Goal: Browse casually: Explore the website without a specific task or goal

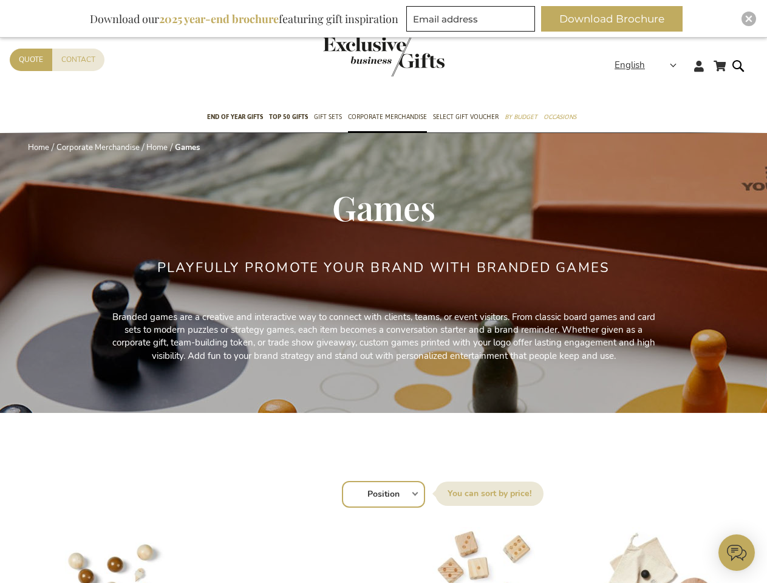
click at [383, 292] on div "Playfully Promote Your Brand with Branded Games" at bounding box center [383, 286] width 453 height 50
click at [650, 65] on strong "English" at bounding box center [645, 65] width 61 height 14
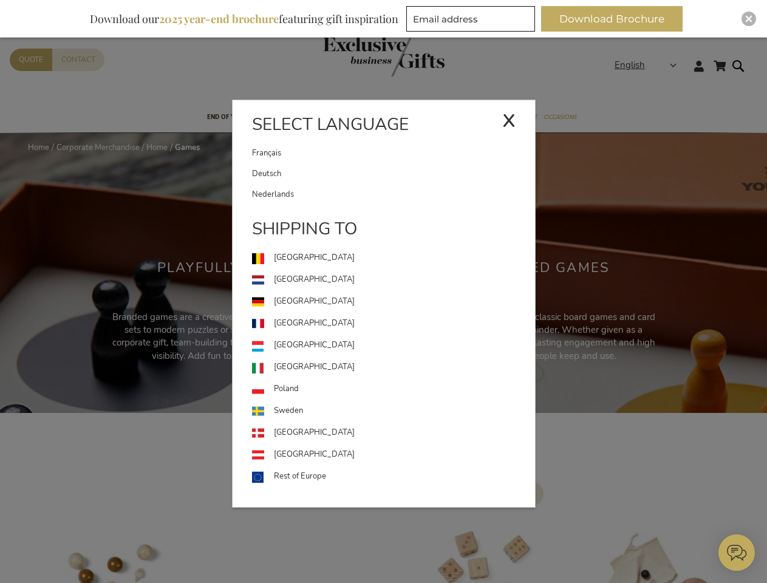
click at [617, 19] on button "Download Brochure" at bounding box center [612, 19] width 142 height 26
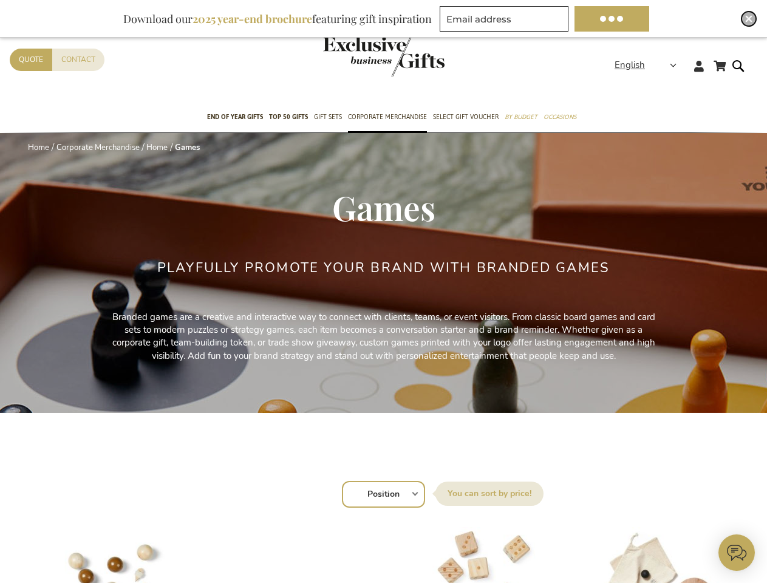
click at [749, 19] on img "Close" at bounding box center [749, 18] width 7 height 7
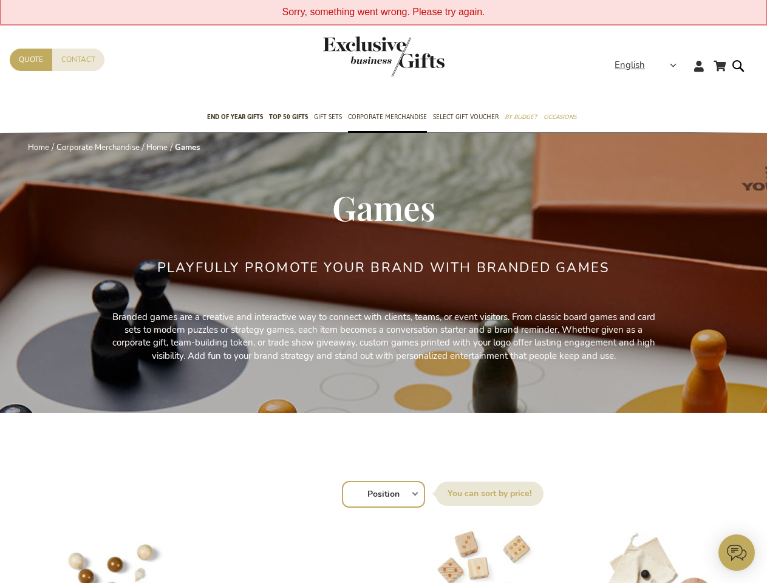
click at [737, 553] on icon at bounding box center [737, 553] width 36 height 36
